Goal: Information Seeking & Learning: Understand process/instructions

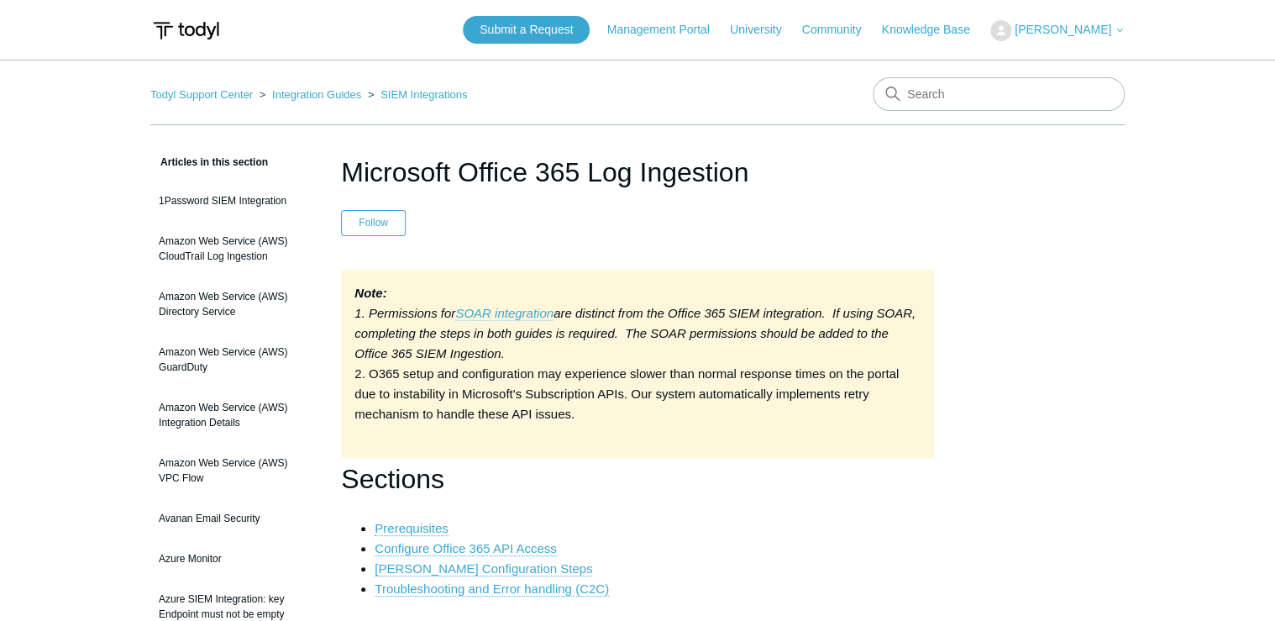
click at [507, 309] on em "SOAR integration" at bounding box center [504, 313] width 98 height 14
